Goal: Task Accomplishment & Management: Use online tool/utility

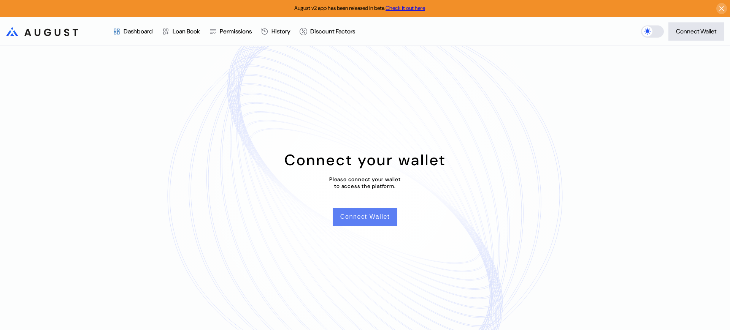
click at [368, 219] on button "Connect Wallet" at bounding box center [365, 217] width 65 height 18
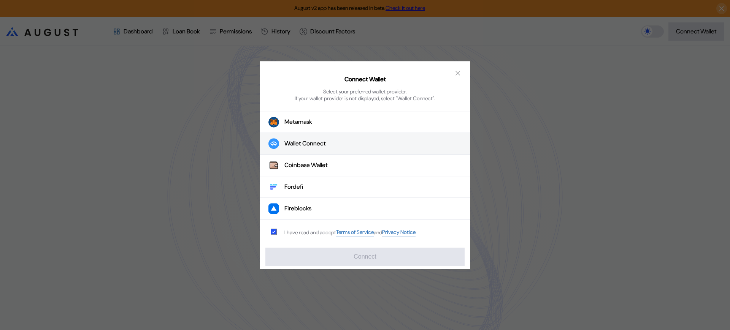
click at [346, 141] on button "Wallet Connect" at bounding box center [365, 144] width 210 height 22
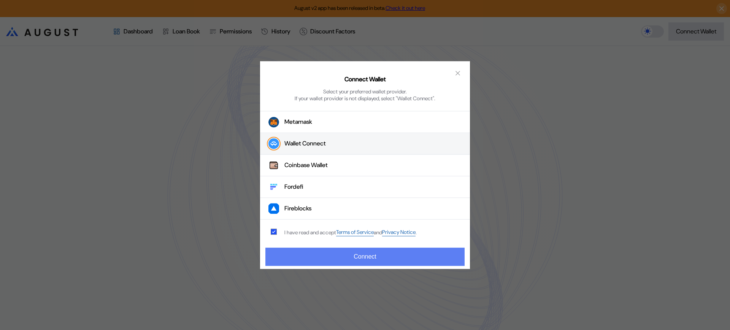
click at [391, 259] on button "Connect" at bounding box center [364, 257] width 199 height 18
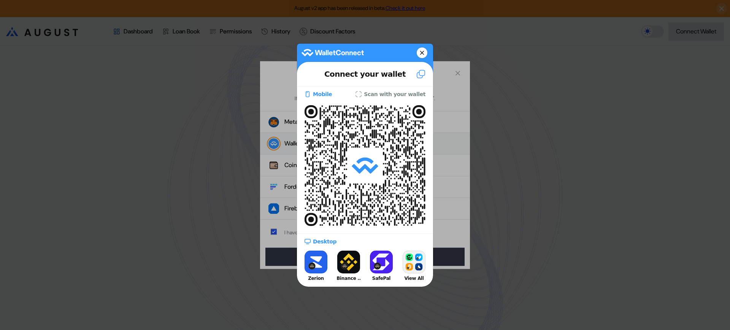
click at [424, 54] on button at bounding box center [422, 53] width 11 height 11
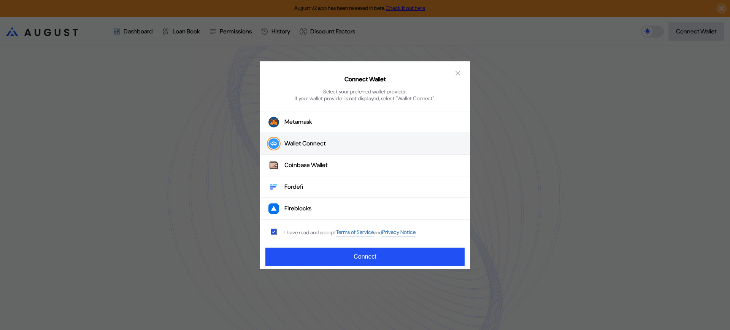
click at [457, 73] on icon "close modal" at bounding box center [458, 73] width 8 height 8
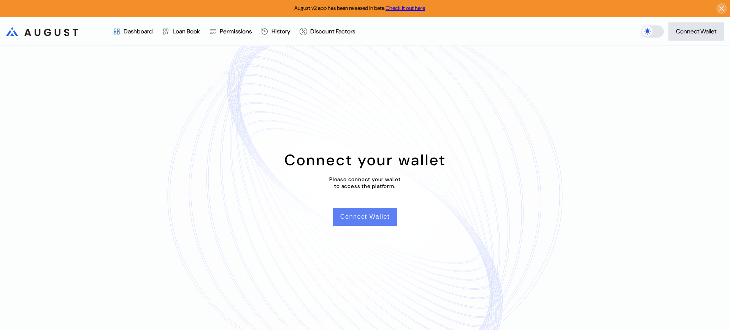
click at [371, 219] on button "Connect Wallet" at bounding box center [365, 217] width 65 height 18
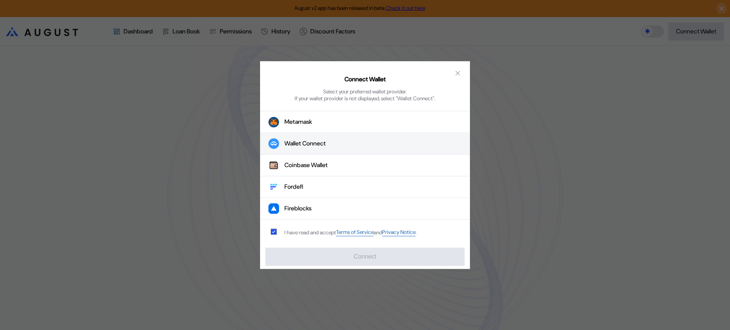
click at [397, 138] on button "Wallet Connect" at bounding box center [365, 144] width 210 height 22
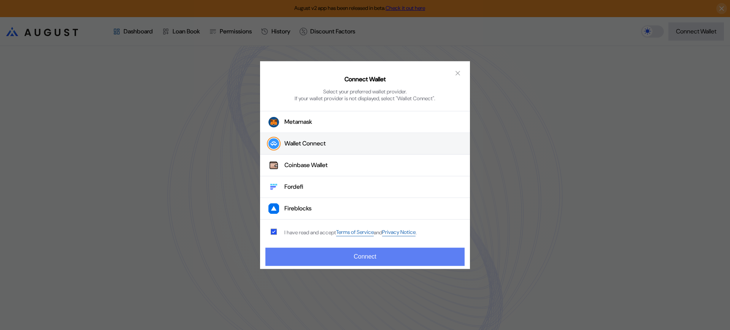
click at [391, 257] on button "Connect" at bounding box center [364, 257] width 199 height 18
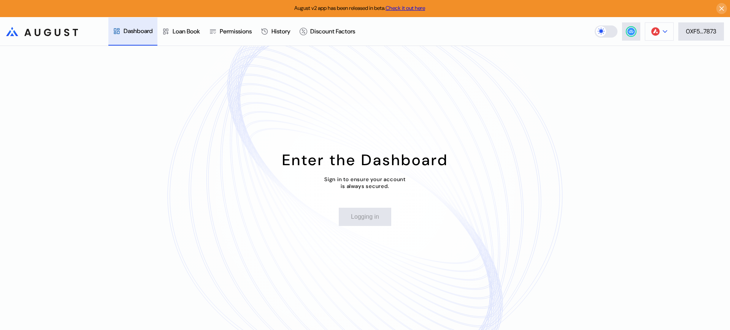
click at [663, 33] on div at bounding box center [665, 31] width 5 height 5
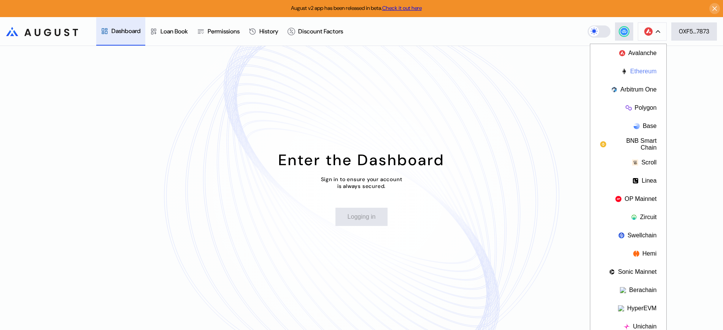
drag, startPoint x: 644, startPoint y: 71, endPoint x: 647, endPoint y: 68, distance: 4.3
click at [647, 69] on button "Ethereum" at bounding box center [628, 71] width 76 height 18
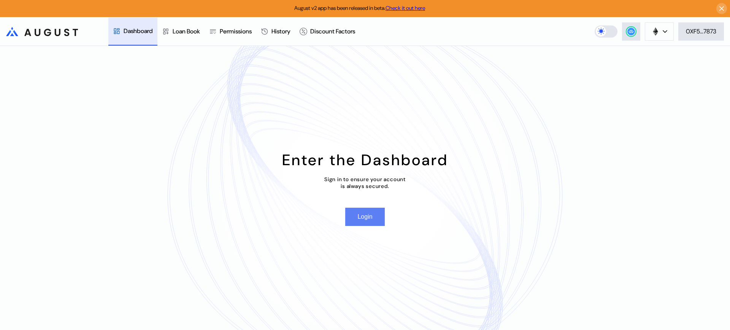
click at [363, 217] on button "Login" at bounding box center [364, 217] width 39 height 18
